Goal: Transaction & Acquisition: Purchase product/service

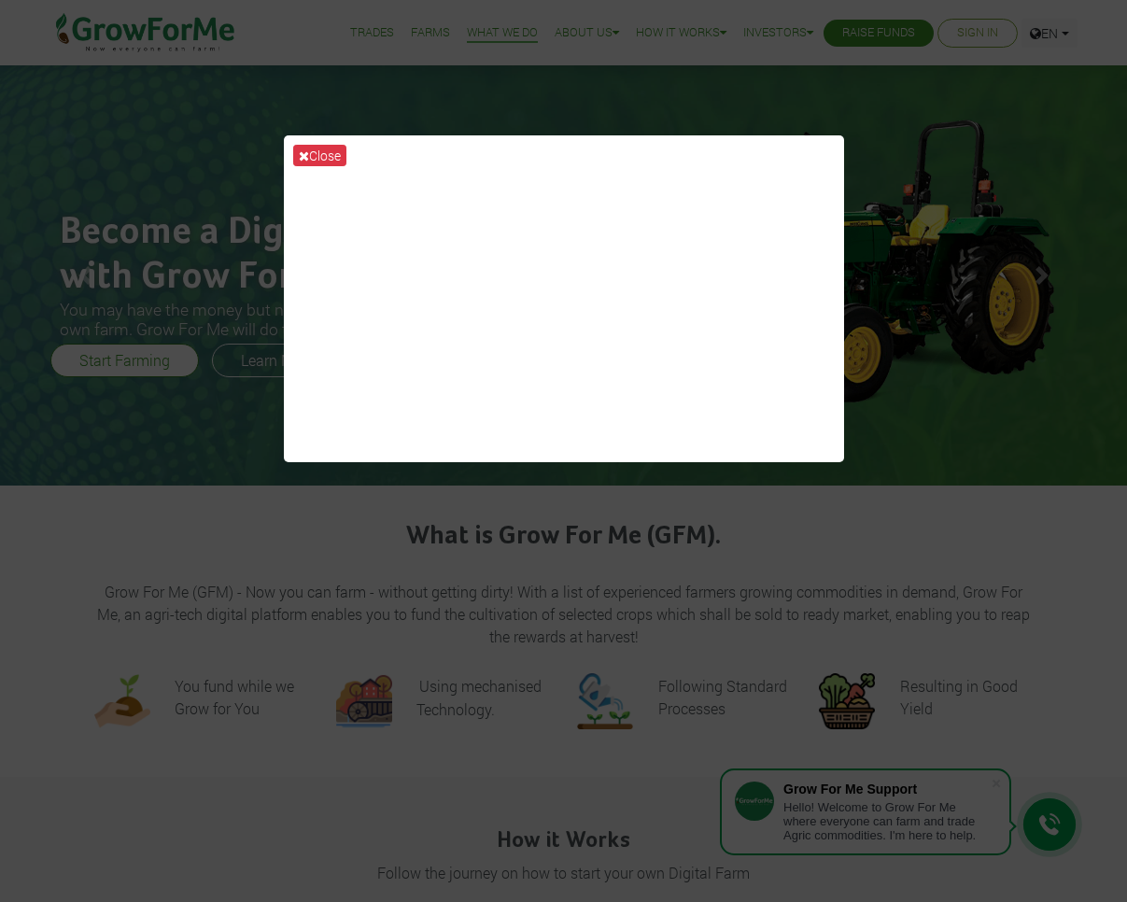
click at [304, 158] on icon at bounding box center [304, 155] width 10 height 13
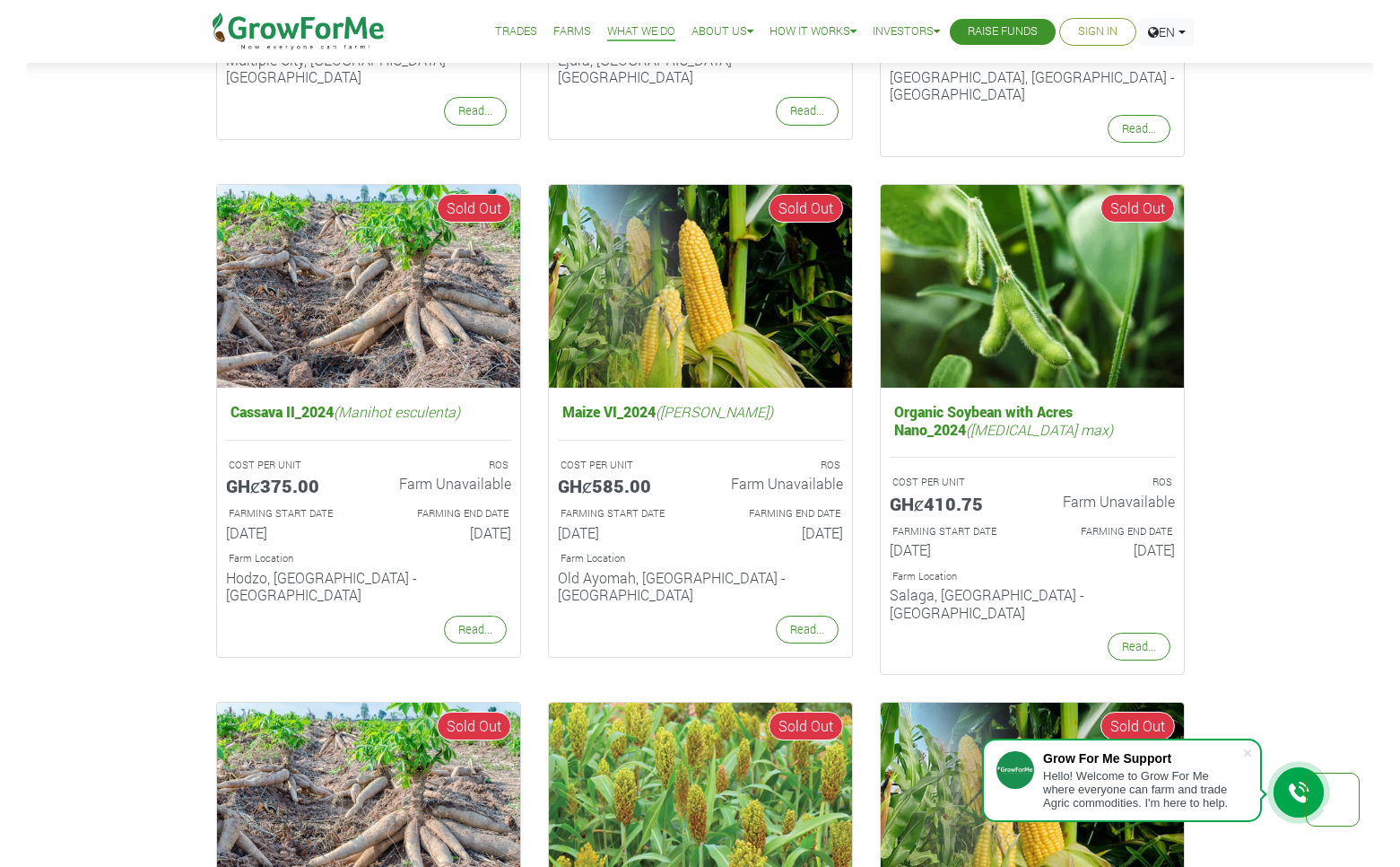
scroll to position [1602, 0]
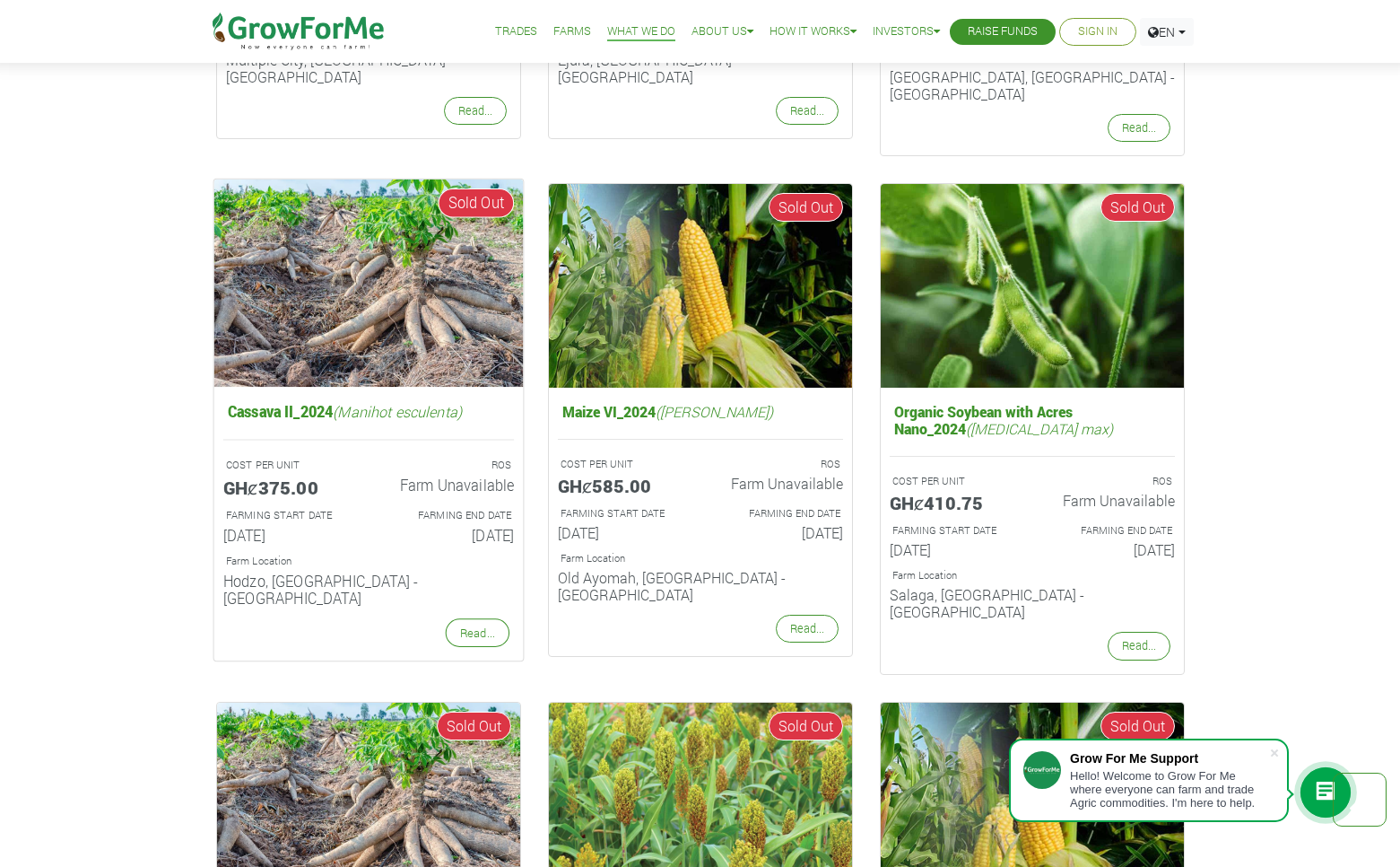
click at [351, 320] on img at bounding box center [368, 284] width 309 height 208
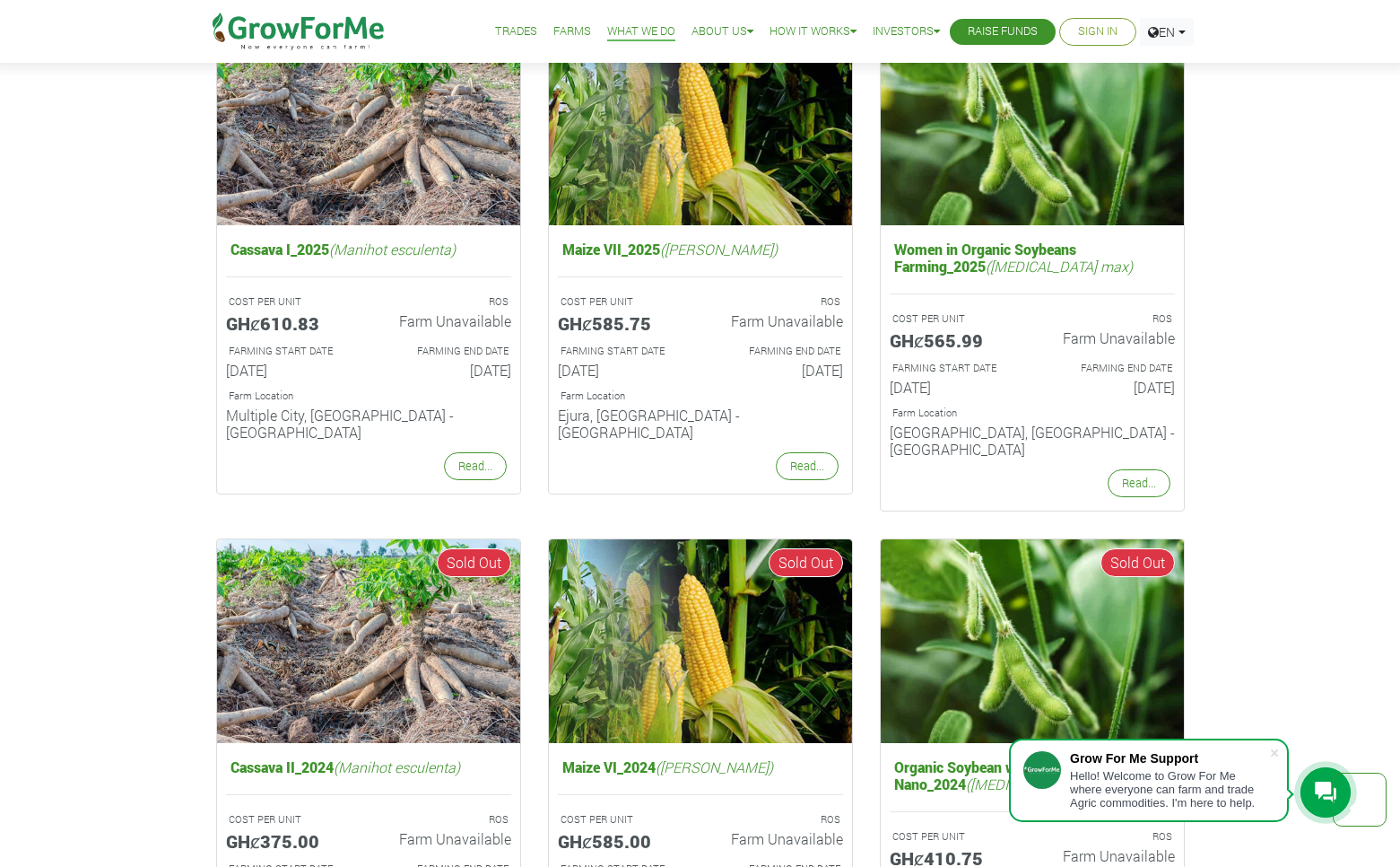
scroll to position [1246, 0]
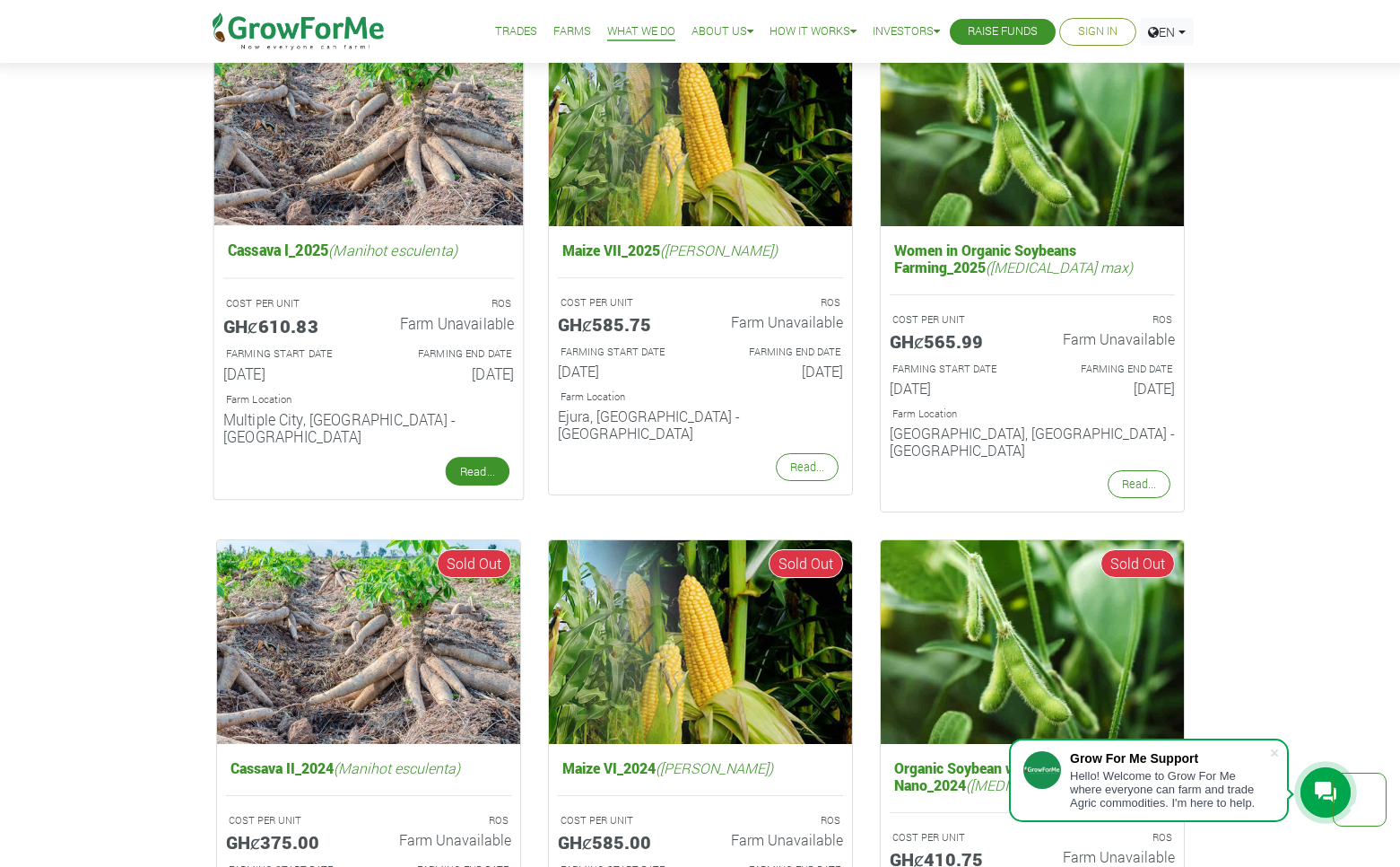
click at [463, 457] on link "Read..." at bounding box center [477, 471] width 63 height 29
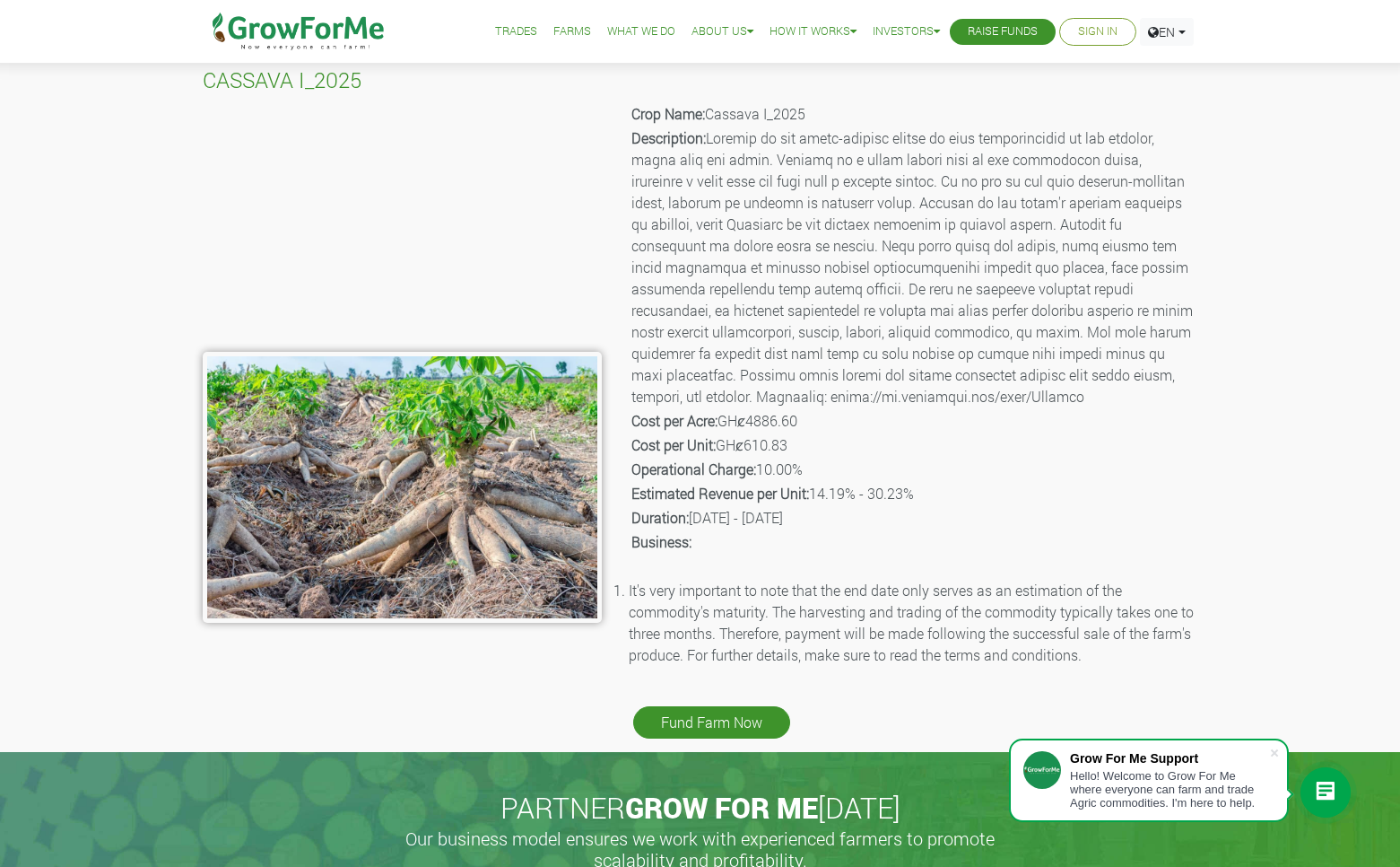
scroll to position [50, 0]
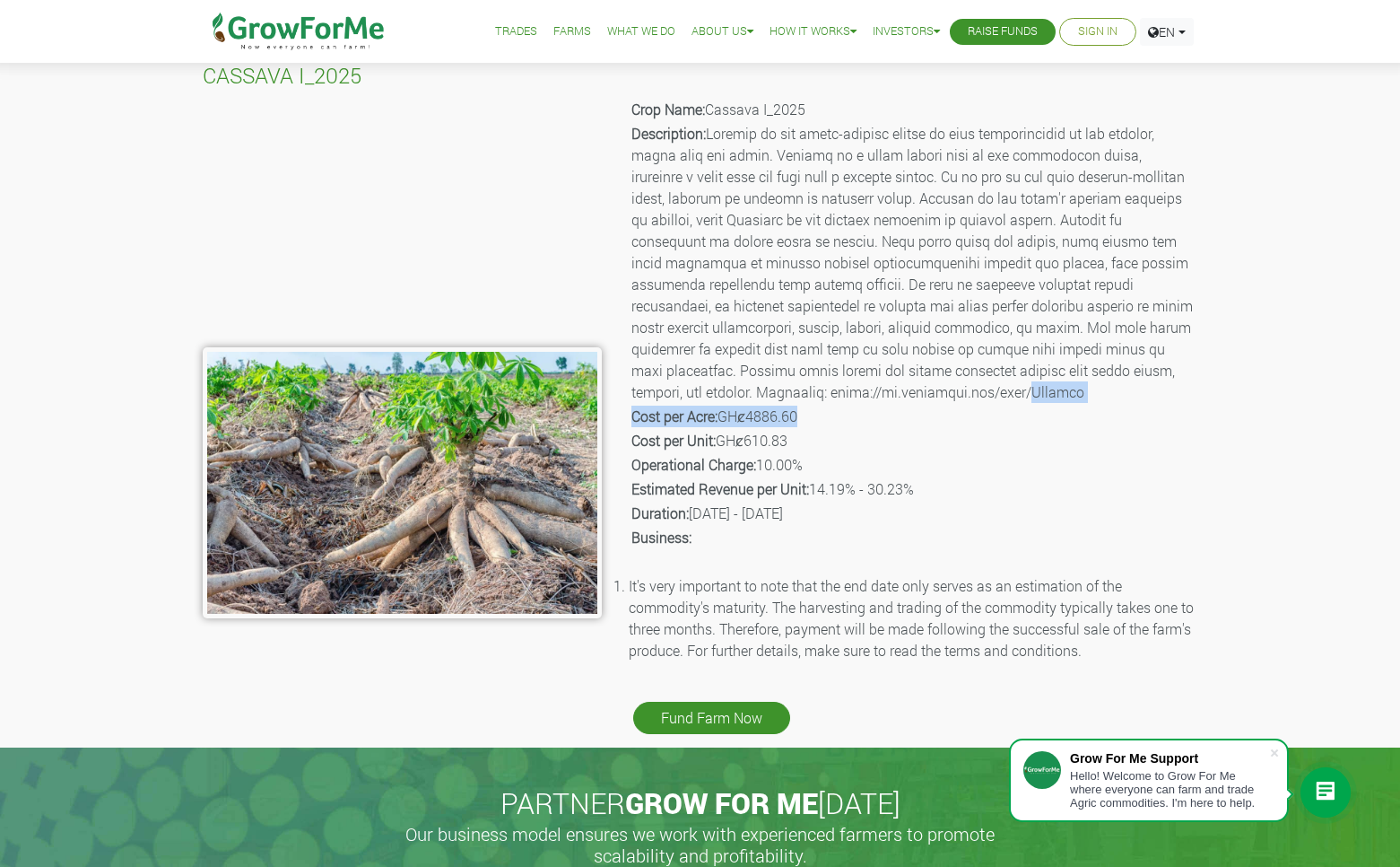
drag, startPoint x: 818, startPoint y: 407, endPoint x: 820, endPoint y: 422, distance: 15.1
click at [820, 422] on div "Crop Name: Cassava I_2025 Description: Cost per Acre: GHȼ4886.60 Cost per Unit:…" at bounding box center [913, 417] width 597 height 642
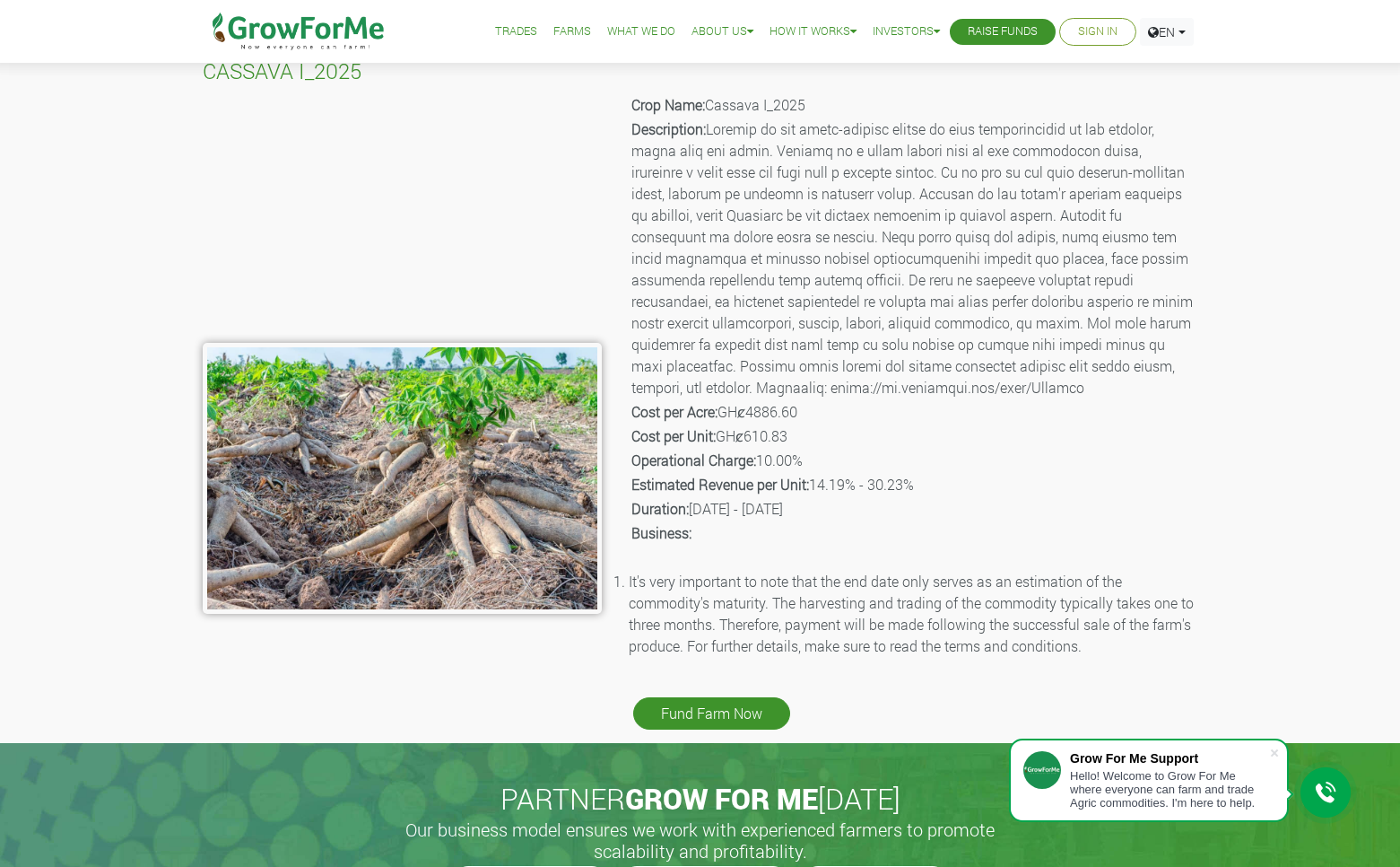
click at [836, 424] on div "Crop Name: Cassava I_2025 Description: Cost per Acre: GHȼ4886.60 Cost per Unit:…" at bounding box center [913, 412] width 597 height 642
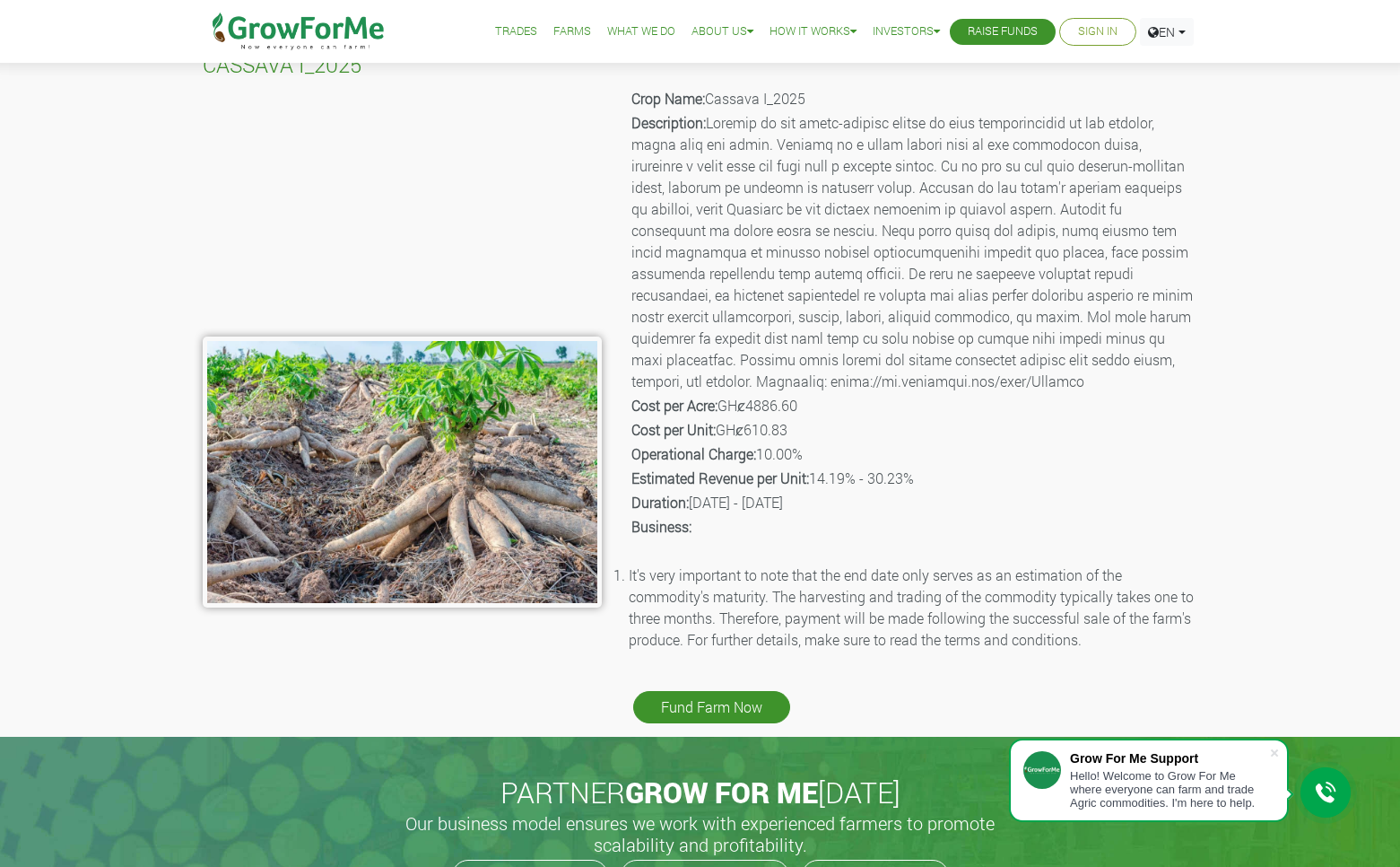
scroll to position [64, 0]
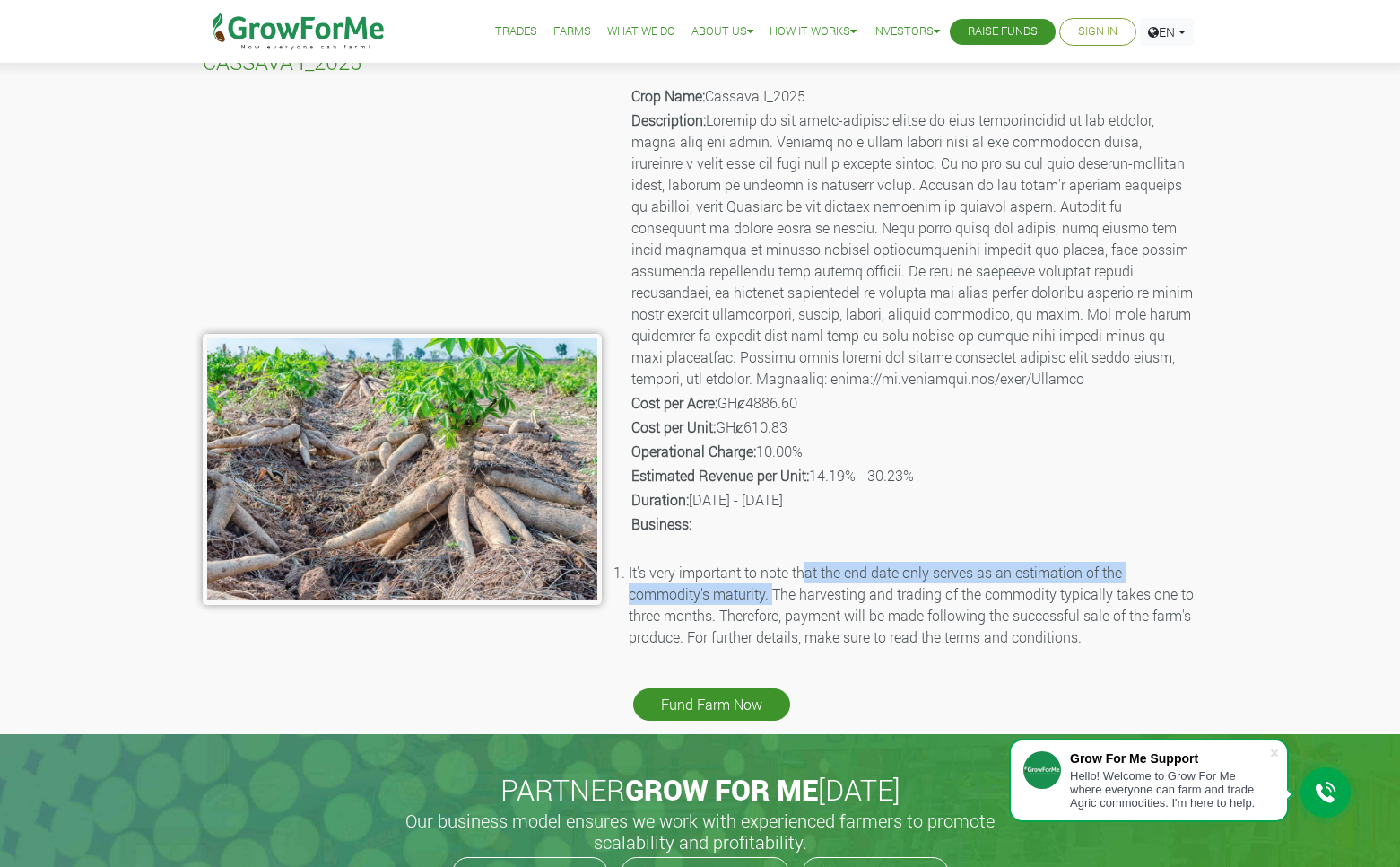
drag, startPoint x: 802, startPoint y: 582, endPoint x: 774, endPoint y: 587, distance: 28.4
click at [774, 587] on li "It's very important to note that the end date only serves as an estimation of t…" at bounding box center [913, 605] width 570 height 87
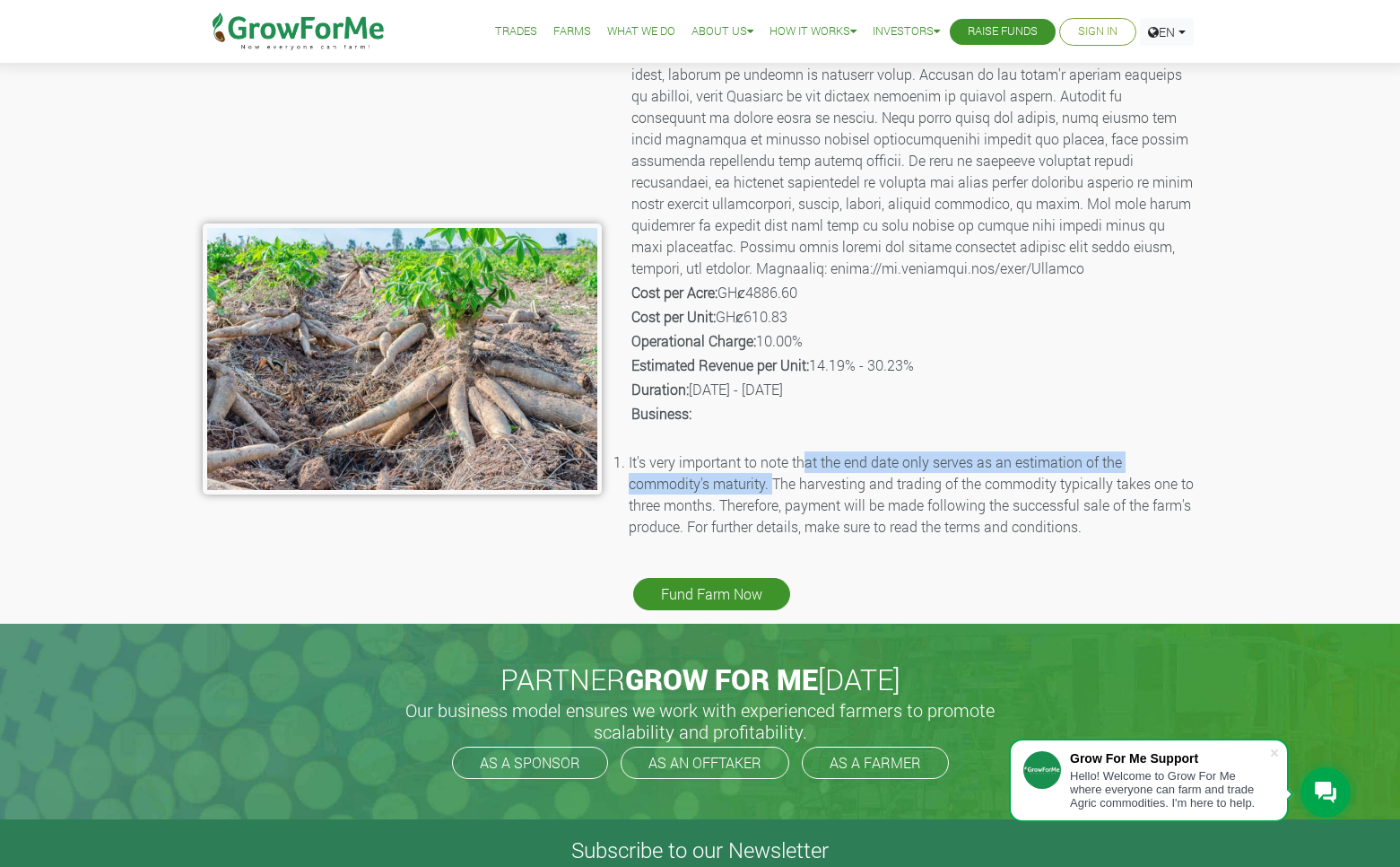
scroll to position [176, 0]
click at [716, 587] on link "Fund Farm Now" at bounding box center [711, 593] width 157 height 33
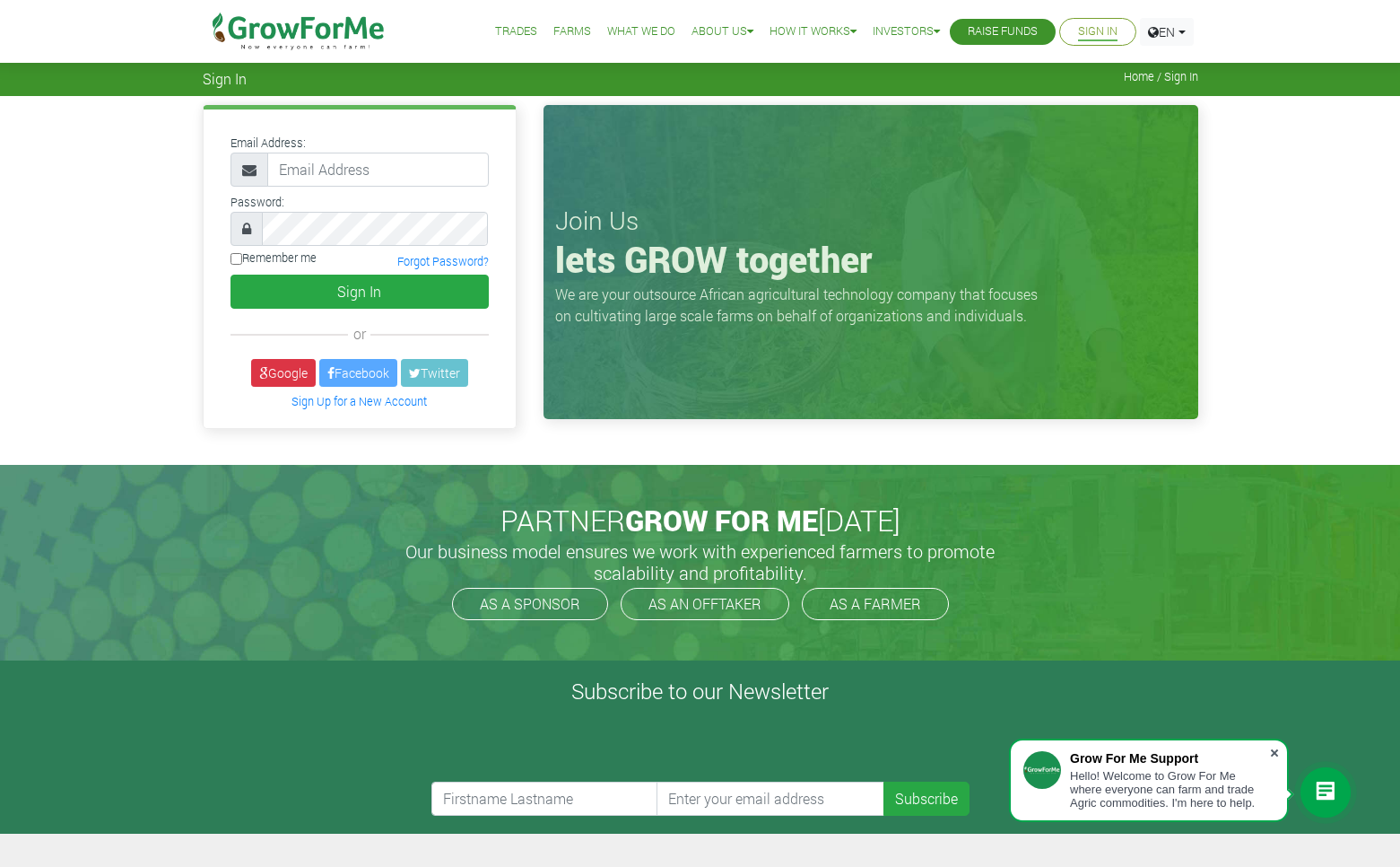
click at [1274, 748] on span at bounding box center [1274, 753] width 18 height 18
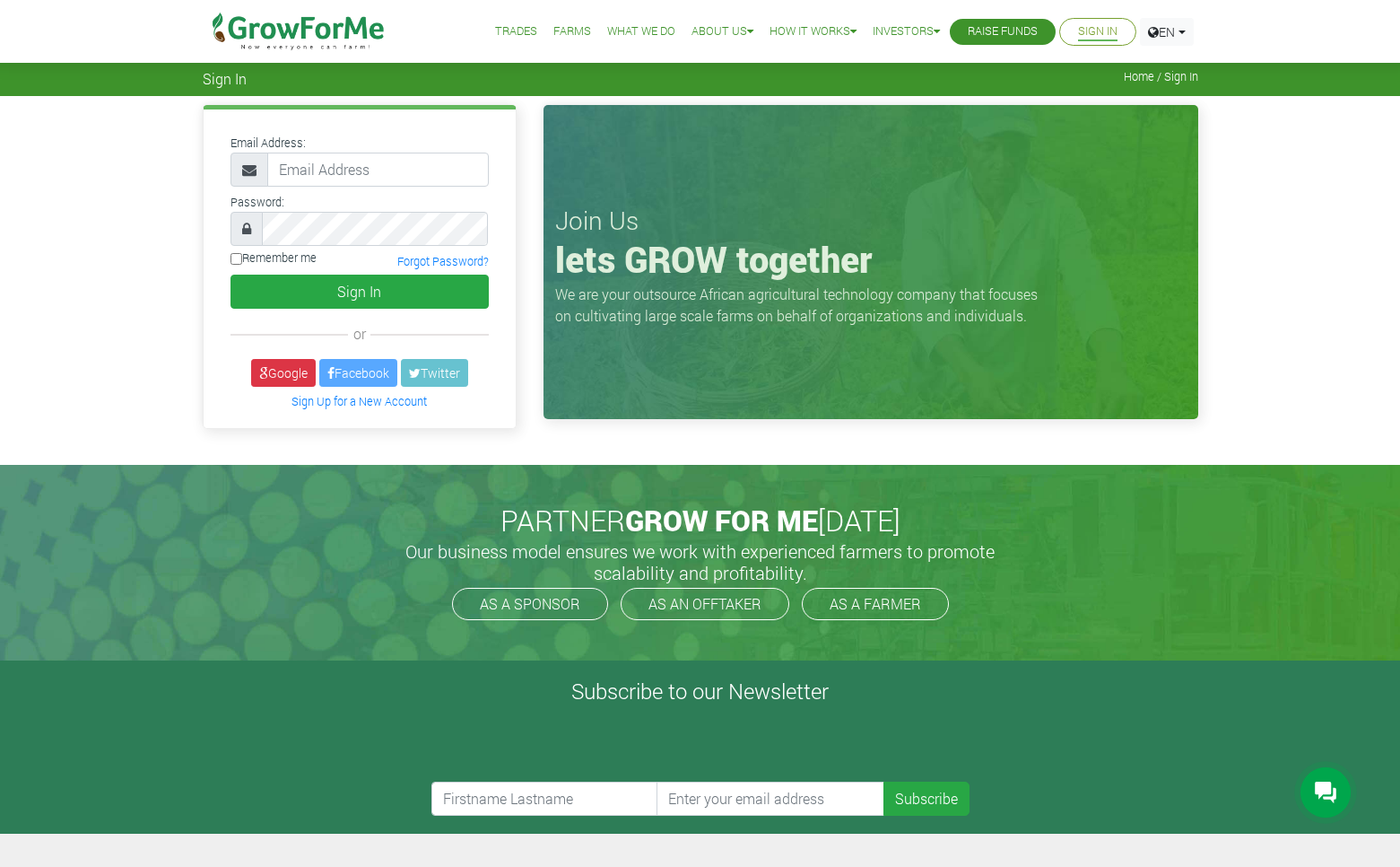
scroll to position [3, 0]
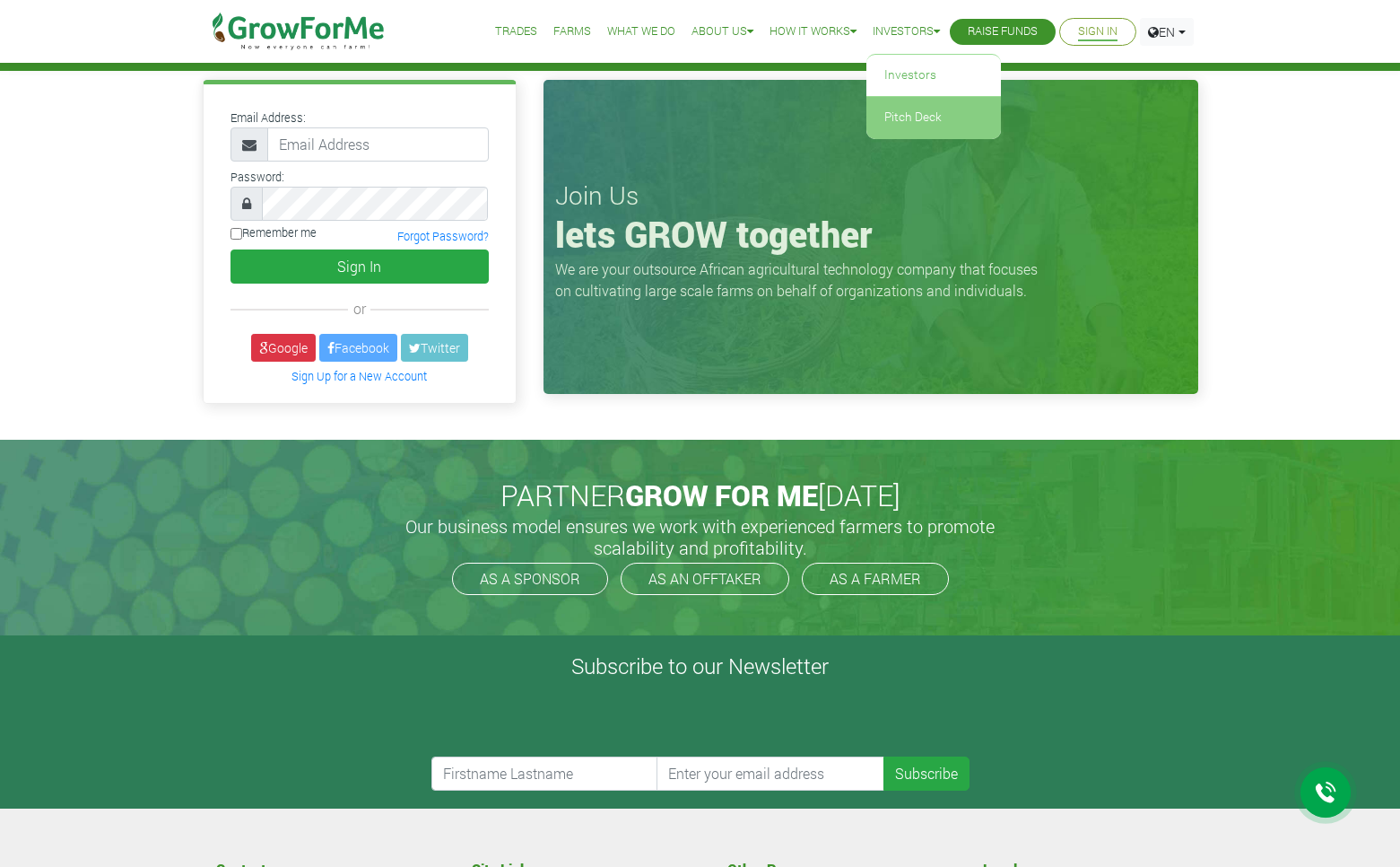
click at [896, 110] on link "Pitch Deck" at bounding box center [934, 117] width 135 height 41
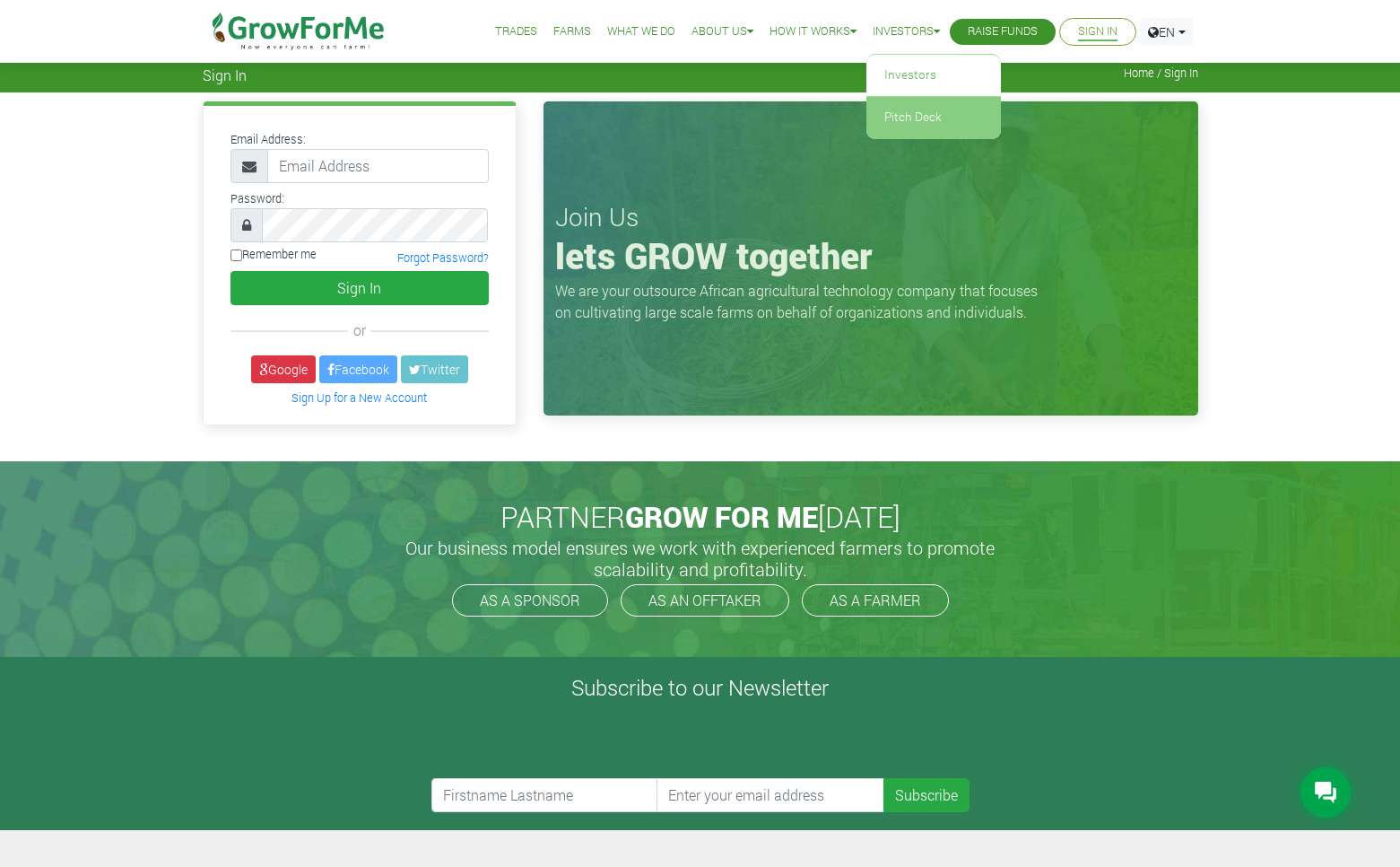
scroll to position [0, 0]
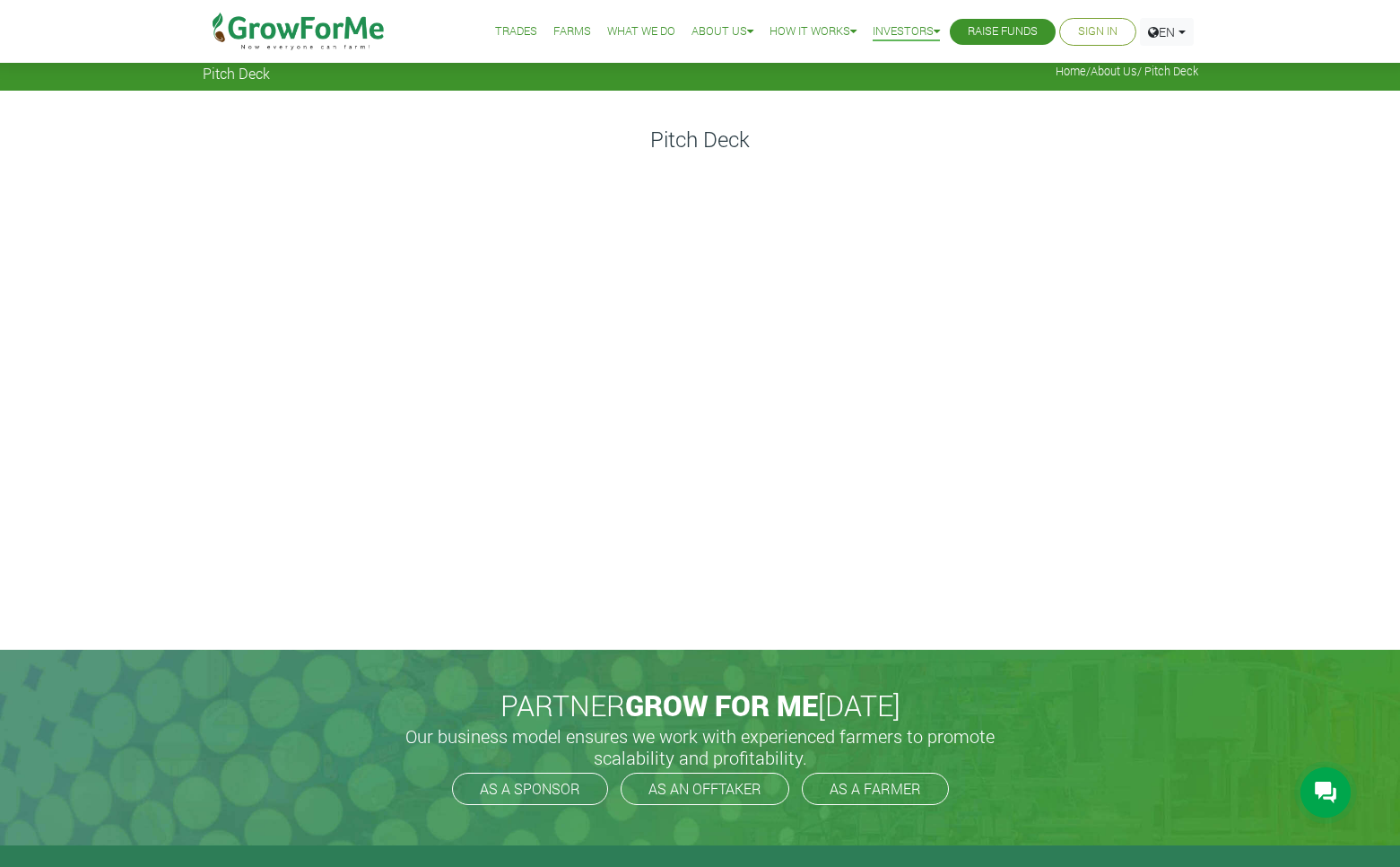
scroll to position [7, 0]
